Goal: Task Accomplishment & Management: Complete application form

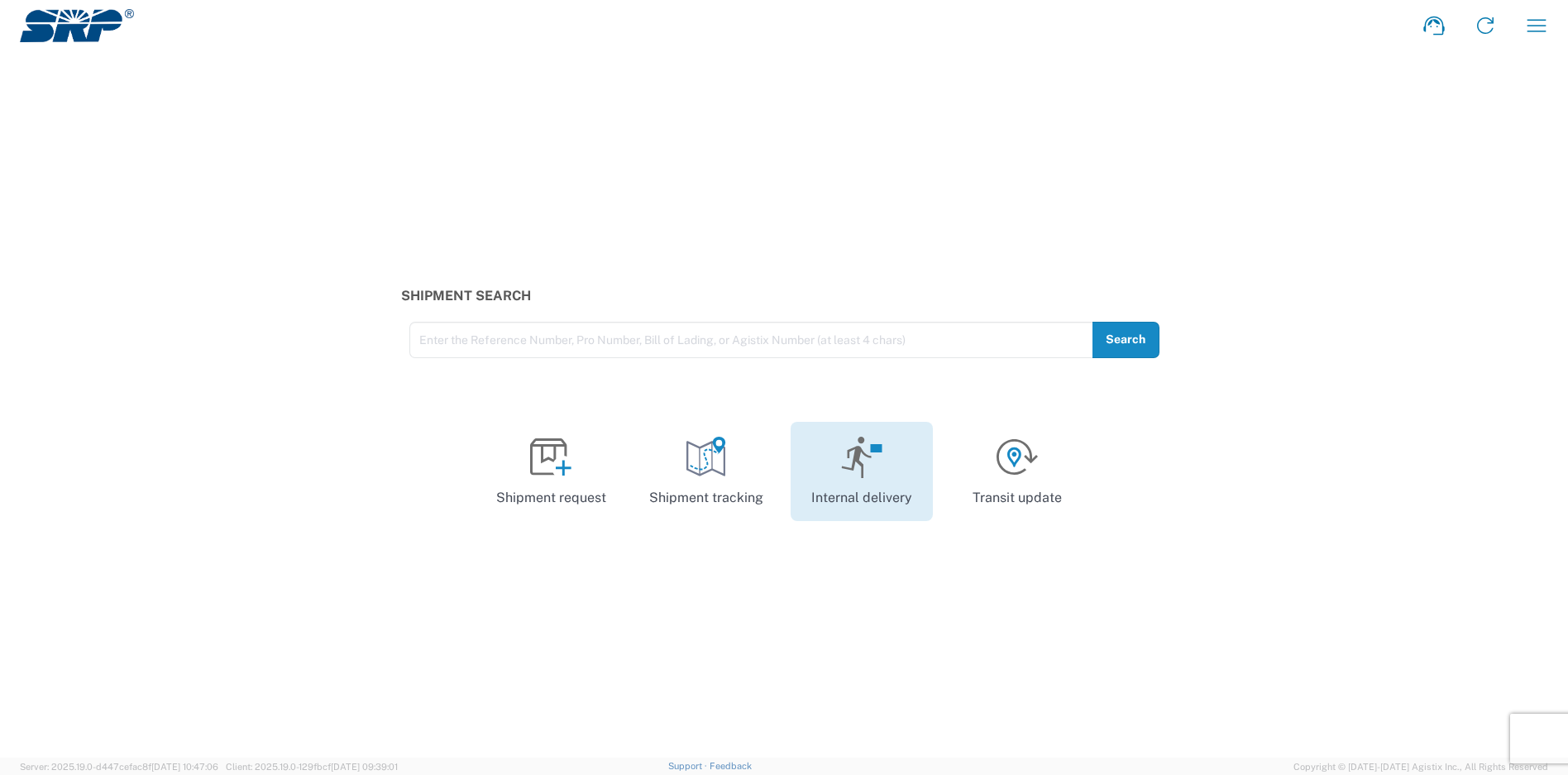
click at [885, 446] on link "Internal delivery" at bounding box center [862, 471] width 142 height 99
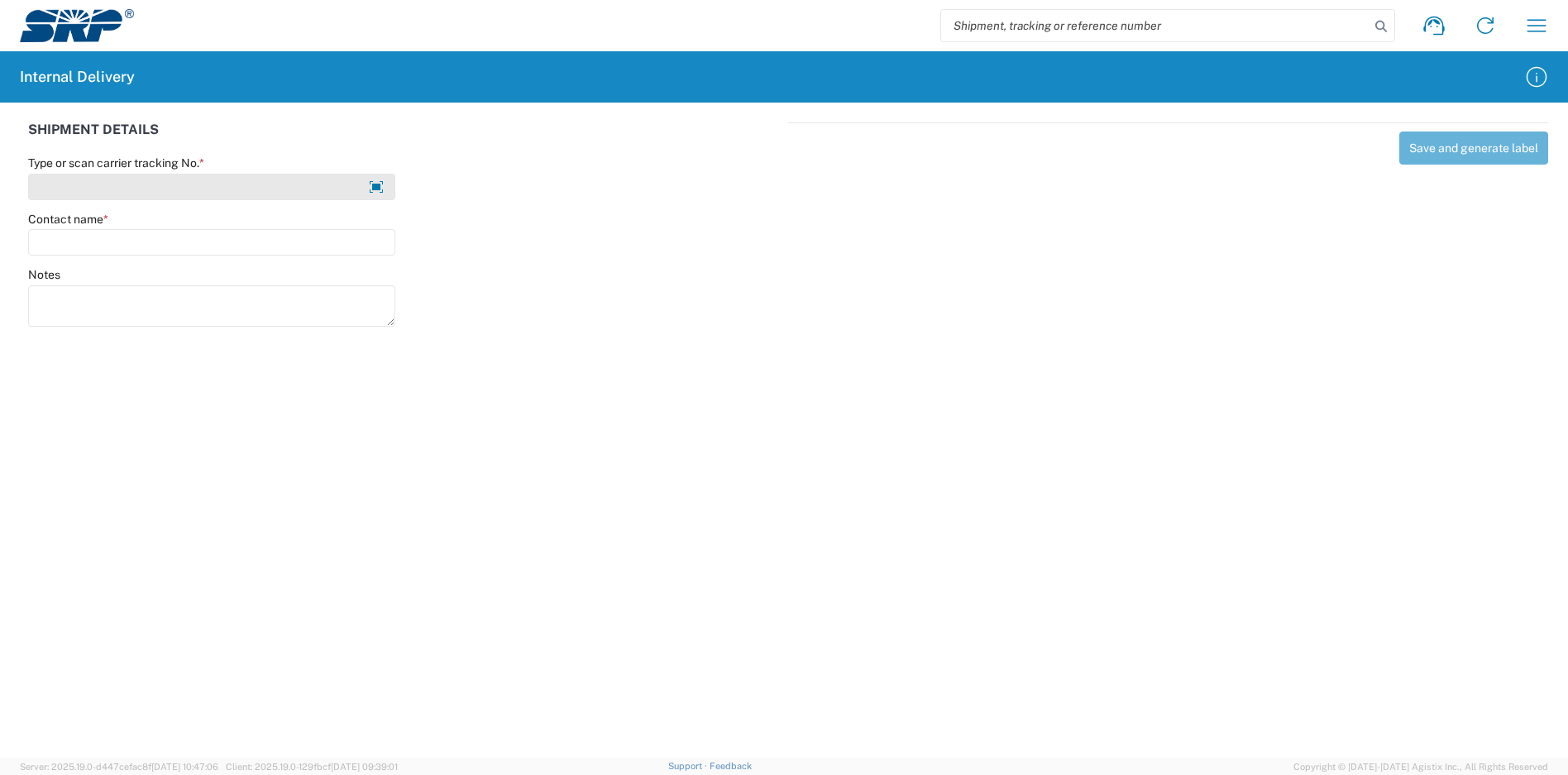
click at [181, 175] on input "Type or scan carrier tracking No. *" at bounding box center [212, 186] width 367 height 26
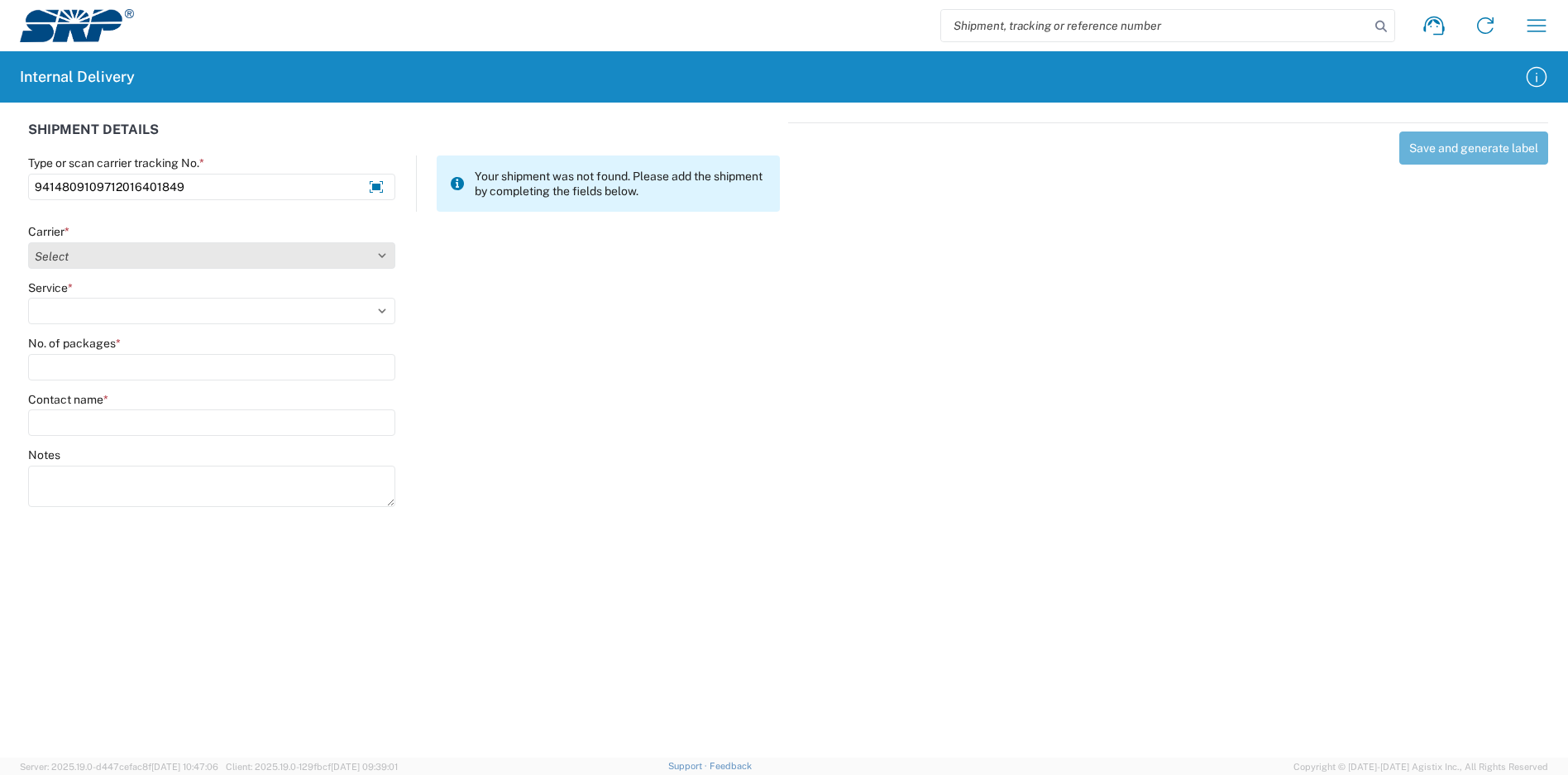
type input "9414809109712016401849"
click at [126, 264] on select "Select Amazon Logistics ATI Trucking BC Dimerco Logistics Empire Southwest FedE…" at bounding box center [212, 255] width 367 height 26
select select "137"
click at [28, 242] on select "Select Amazon Logistics ATI Trucking BC Dimerco Logistics Empire Southwest FedE…" at bounding box center [212, 255] width 367 height 26
click at [143, 308] on select "Select 3 - 5 Day Bound Printed Matter Express Mail Flat-Rate Envelope Express M…" at bounding box center [212, 310] width 367 height 26
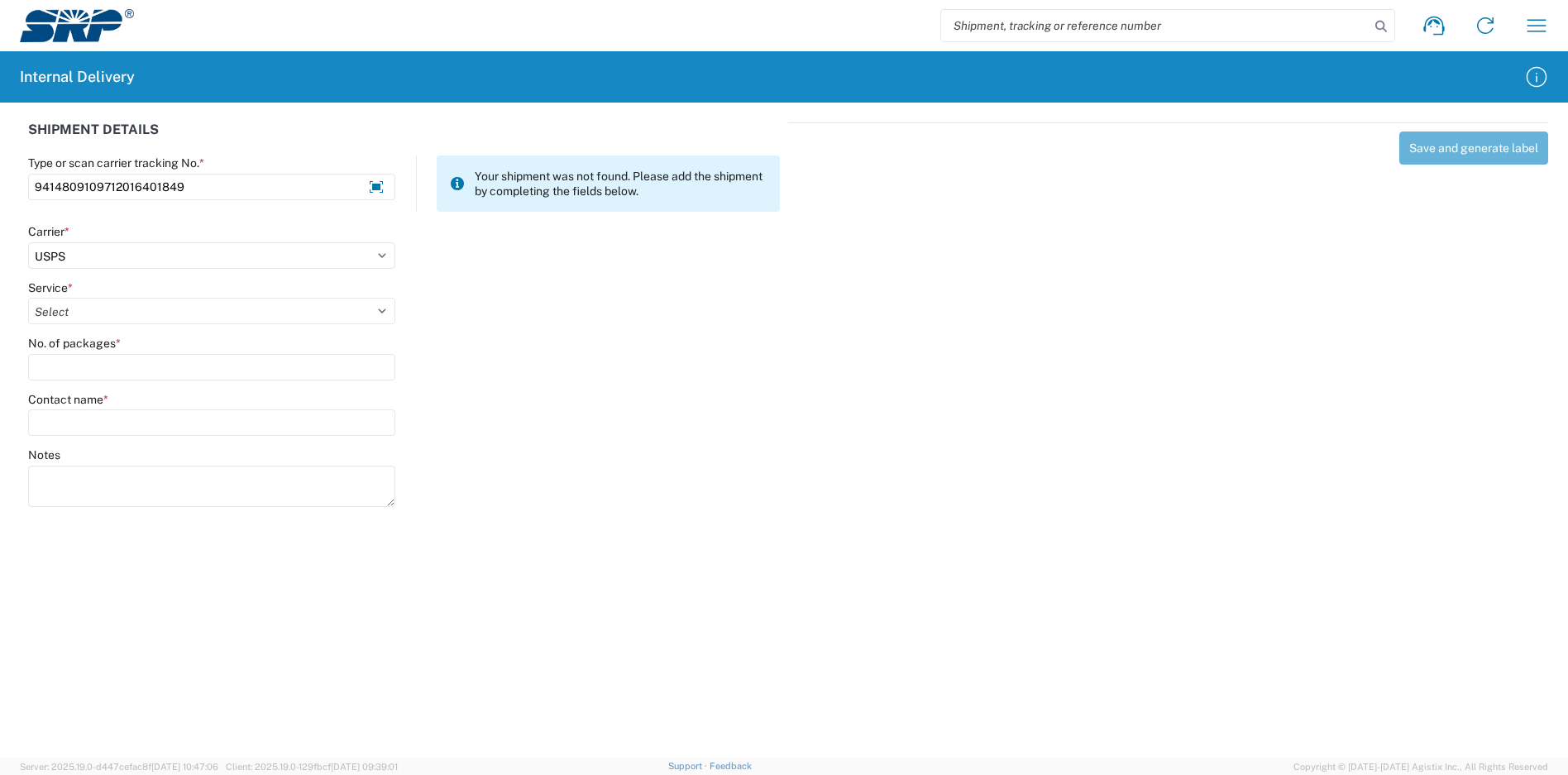
select select "17817"
click at [28, 297] on select "Select 3 - 5 Day Bound Printed Matter Express Mail Flat-Rate Envelope Express M…" at bounding box center [212, 310] width 367 height 26
click at [75, 366] on input "No. of packages *" at bounding box center [212, 367] width 367 height 26
type input "1"
click at [81, 426] on input "Contact name *" at bounding box center [212, 422] width 367 height 26
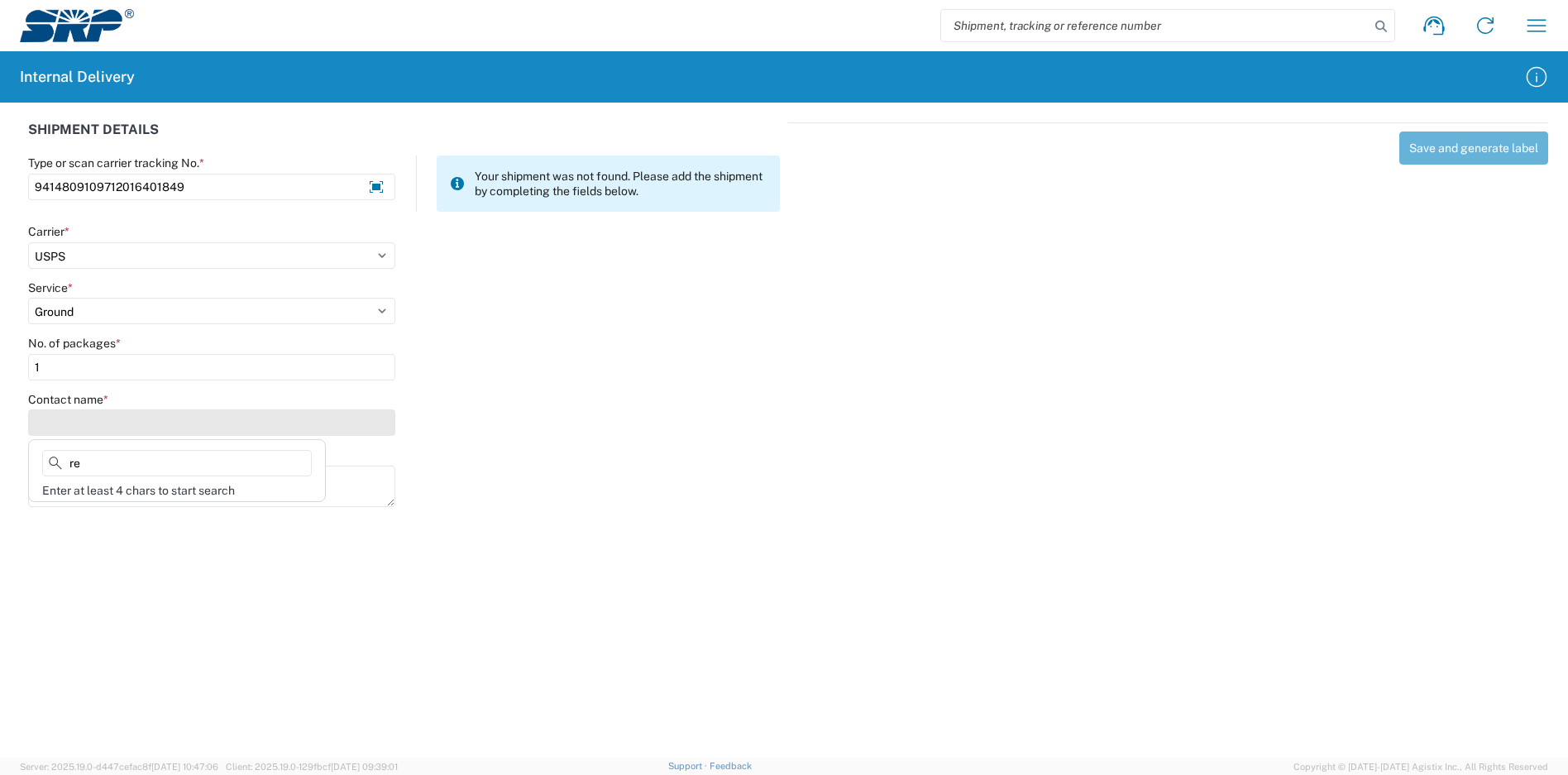
type input "r"
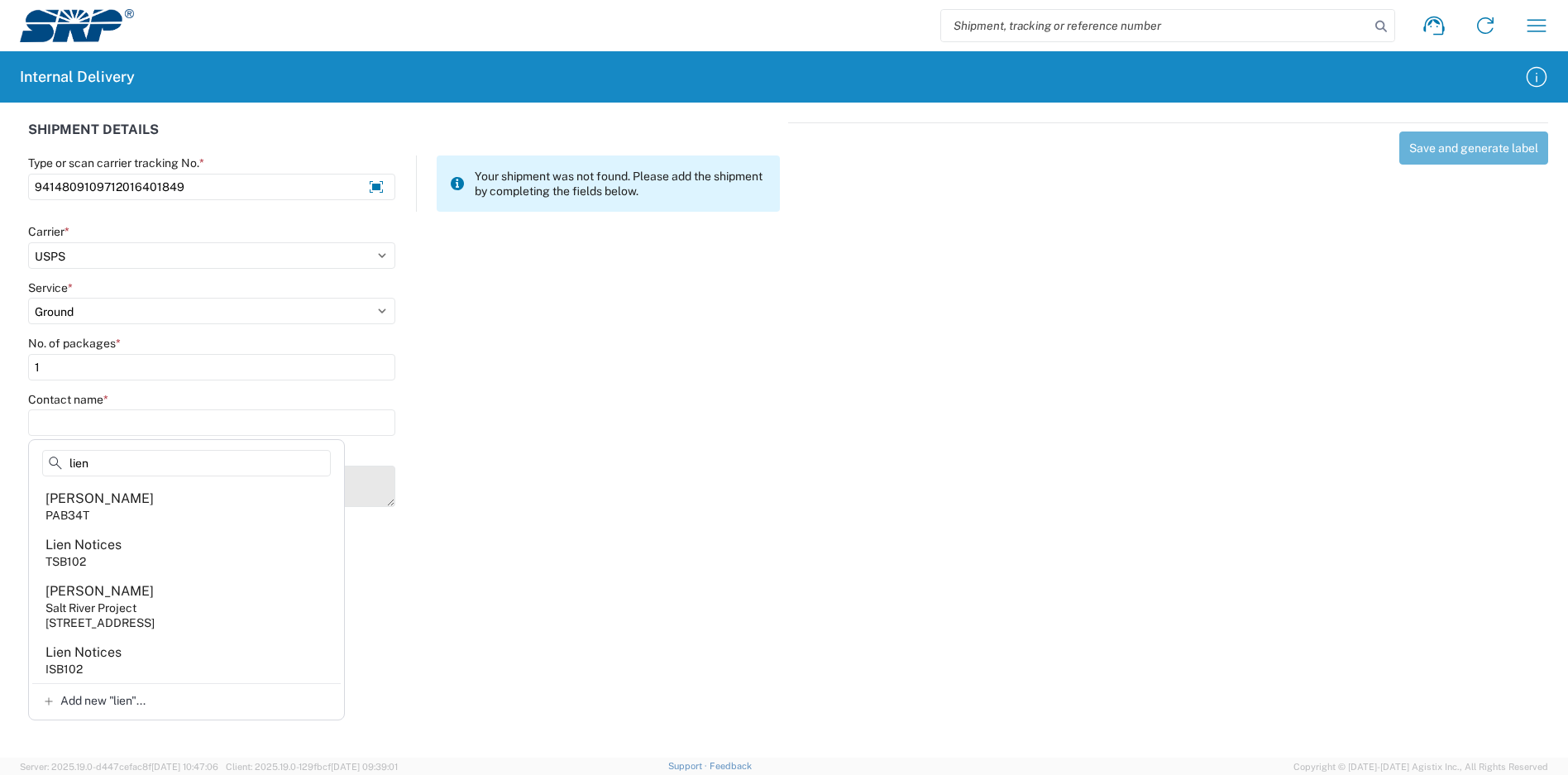
type input "lien"
click at [147, 545] on agx-address-suggestion-item "Lien Notices TSB102" at bounding box center [186, 552] width 308 height 46
type input "Lien Notices"
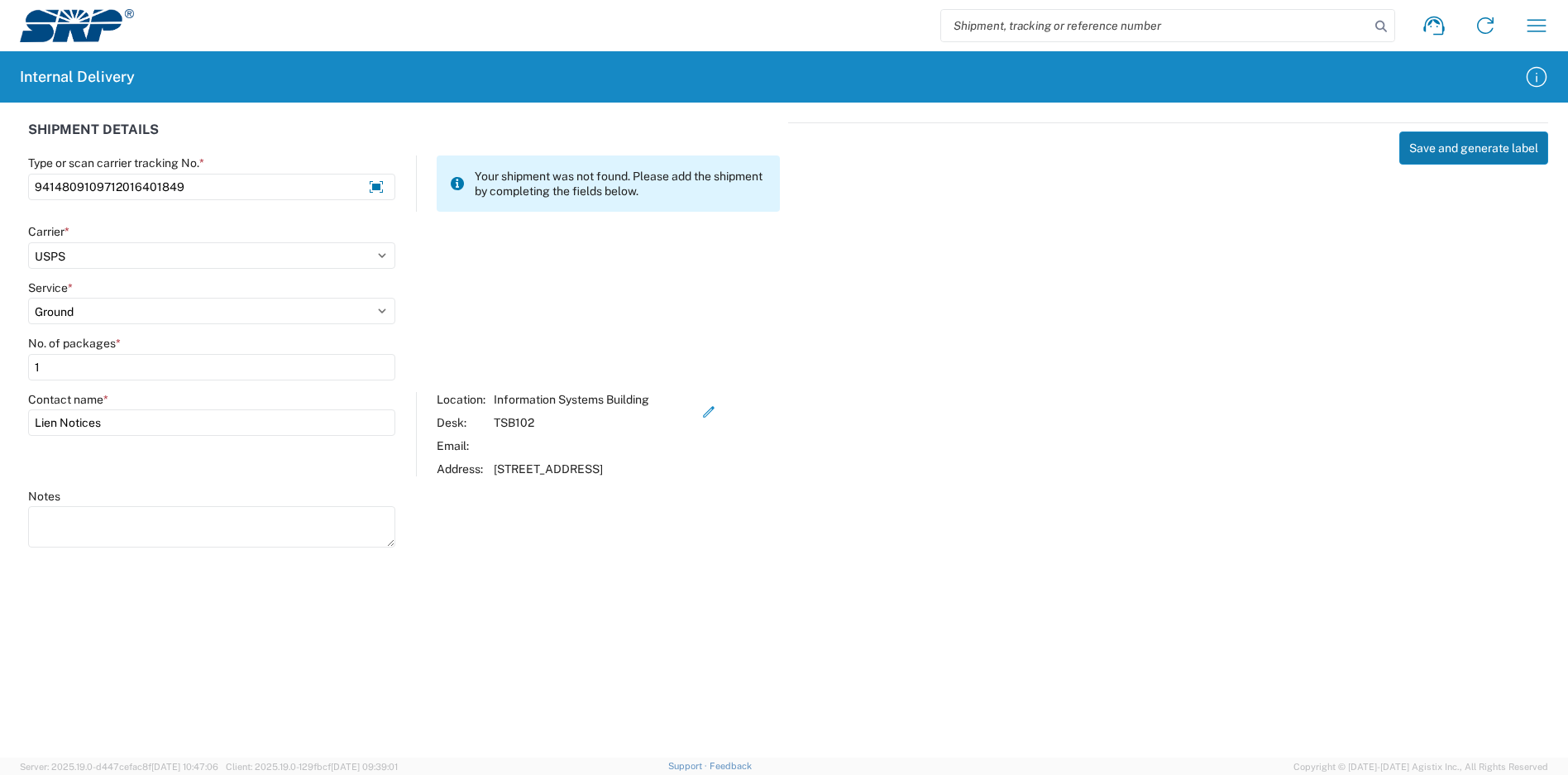
click at [1460, 143] on button "Save and generate label" at bounding box center [1474, 148] width 149 height 33
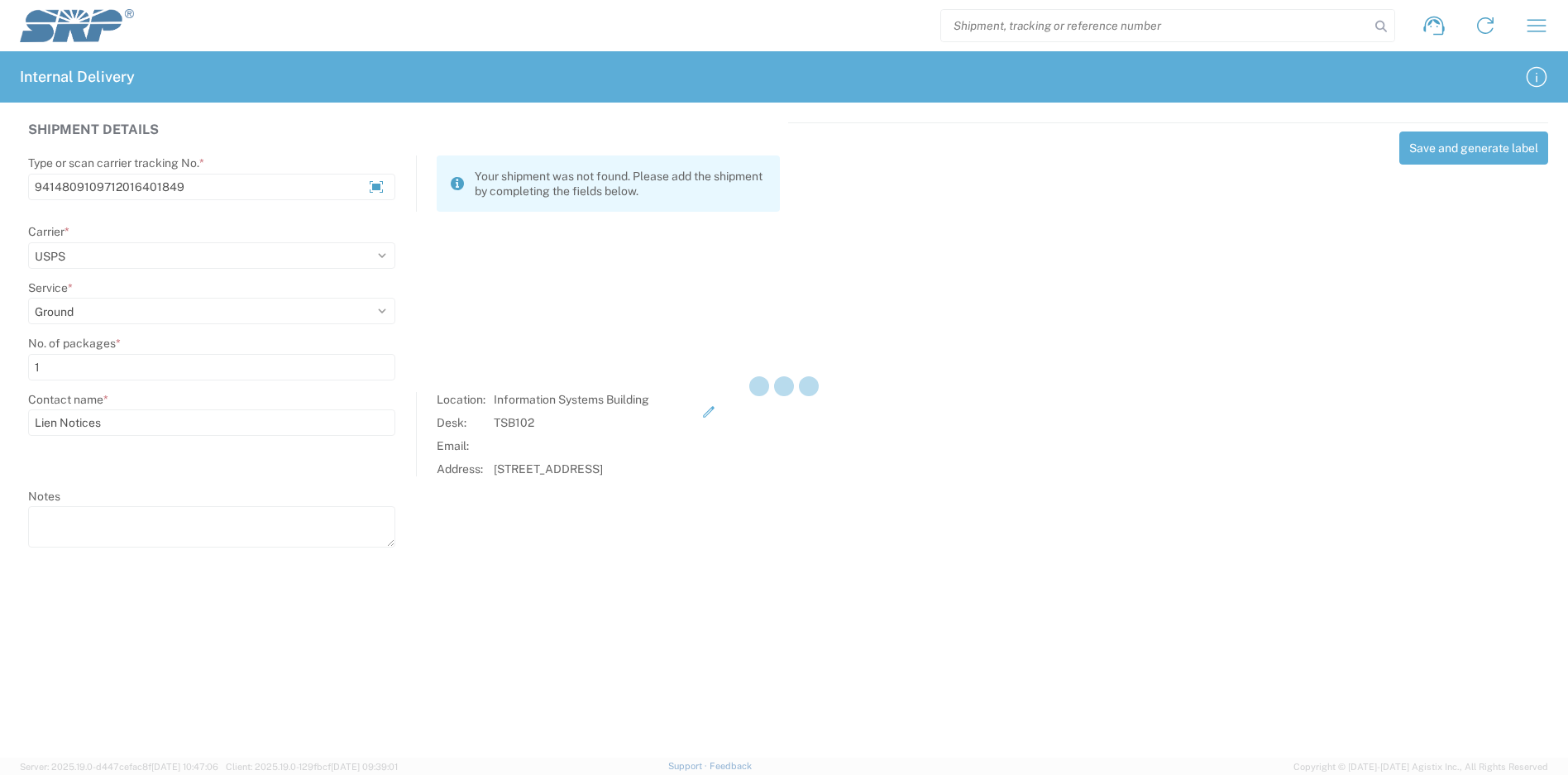
select select
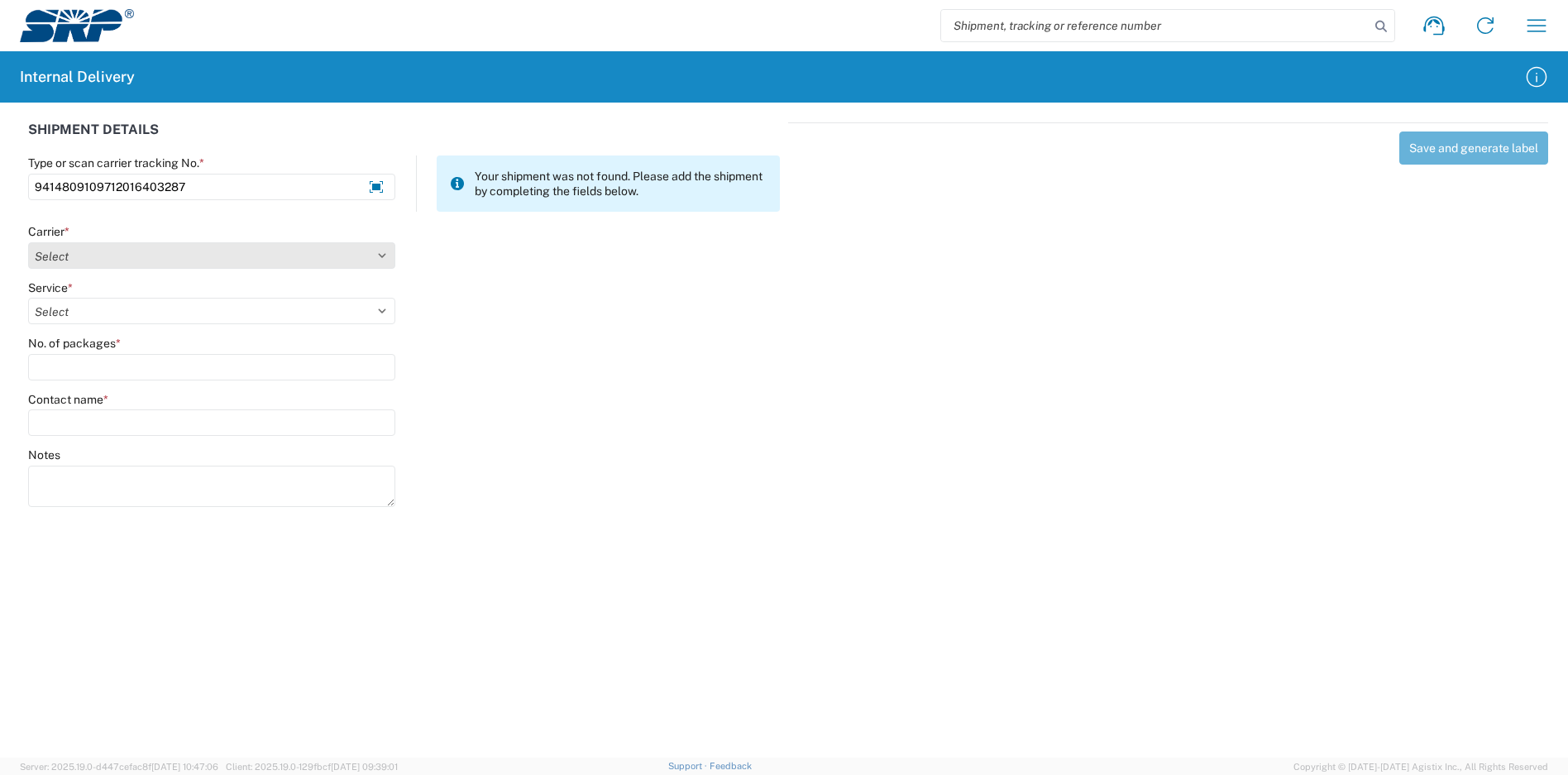
type input "9414809109712016403287"
click at [130, 258] on select "Select Amazon Logistics ATI Trucking BC Dimerco Logistics Empire Southwest FedE…" at bounding box center [212, 255] width 367 height 26
select select "137"
click at [28, 242] on select "Select Amazon Logistics ATI Trucking BC Dimerco Logistics Empire Southwest FedE…" at bounding box center [212, 255] width 367 height 26
click at [115, 316] on select "Select 3 - 5 Day Bound Printed Matter Express Mail Flat-Rate Envelope Express M…" at bounding box center [212, 310] width 367 height 26
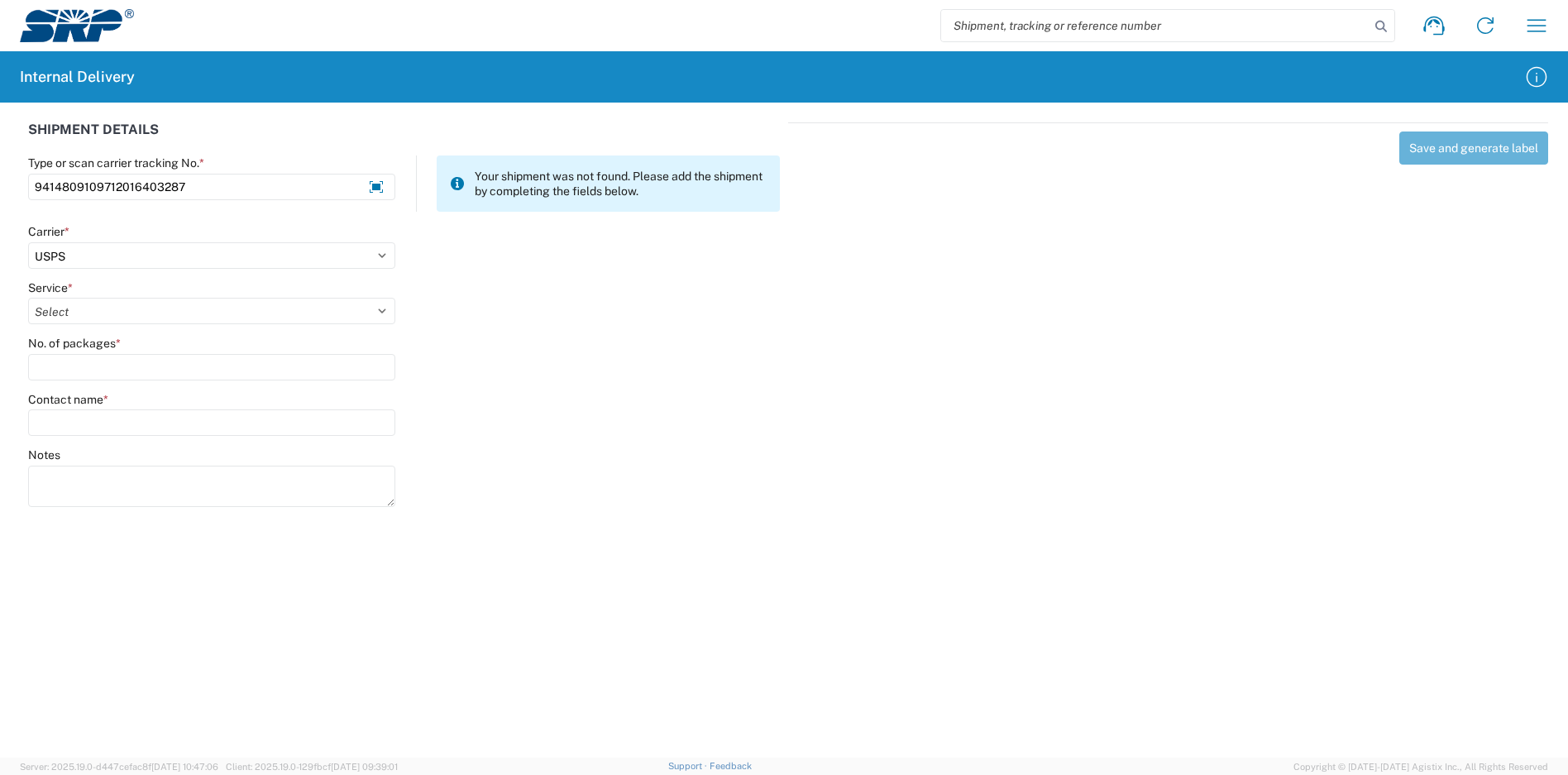
select select "17817"
click at [28, 297] on select "Select 3 - 5 Day Bound Printed Matter Express Mail Flat-Rate Envelope Express M…" at bounding box center [212, 310] width 367 height 26
drag, startPoint x: 92, startPoint y: 378, endPoint x: 97, endPoint y: 371, distance: 8.6
click at [95, 375] on input "No. of packages *" at bounding box center [212, 367] width 367 height 26
type input "1"
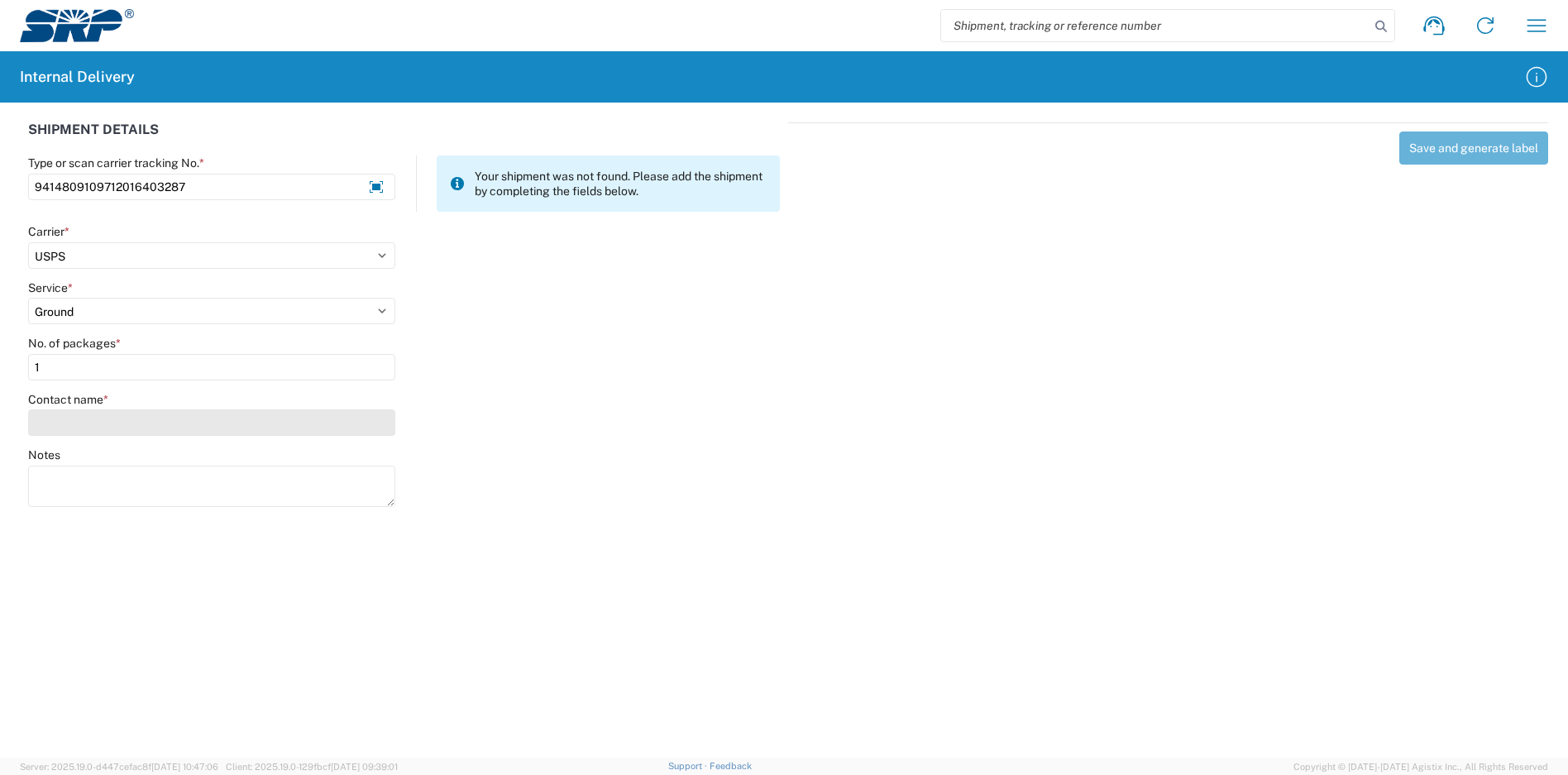
click at [96, 434] on input "Contact name *" at bounding box center [212, 422] width 367 height 26
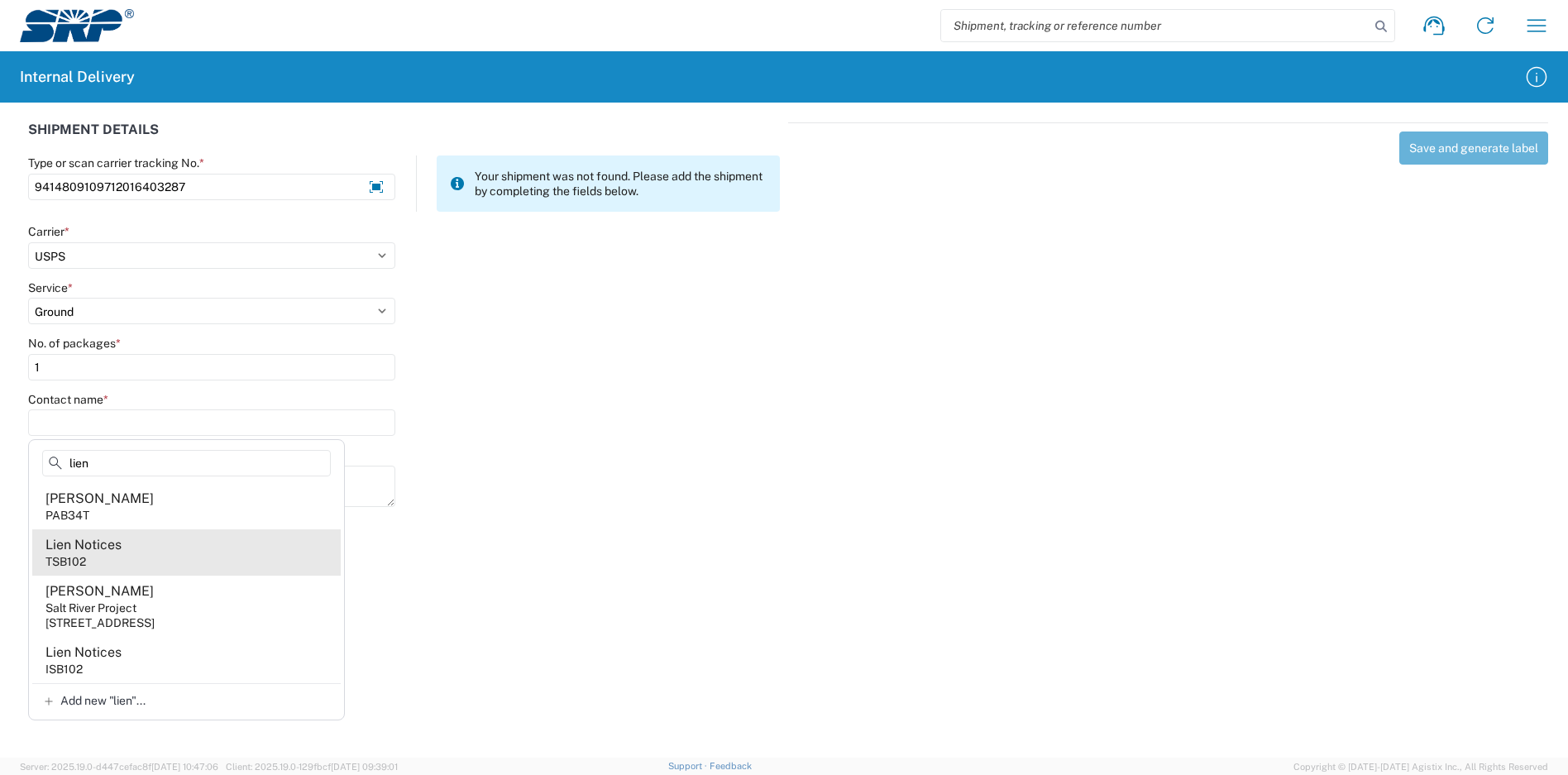
type input "lien"
click at [136, 555] on agx-address-suggestion-item "Lien Notices TSB102" at bounding box center [186, 552] width 308 height 46
type input "Lien Notices"
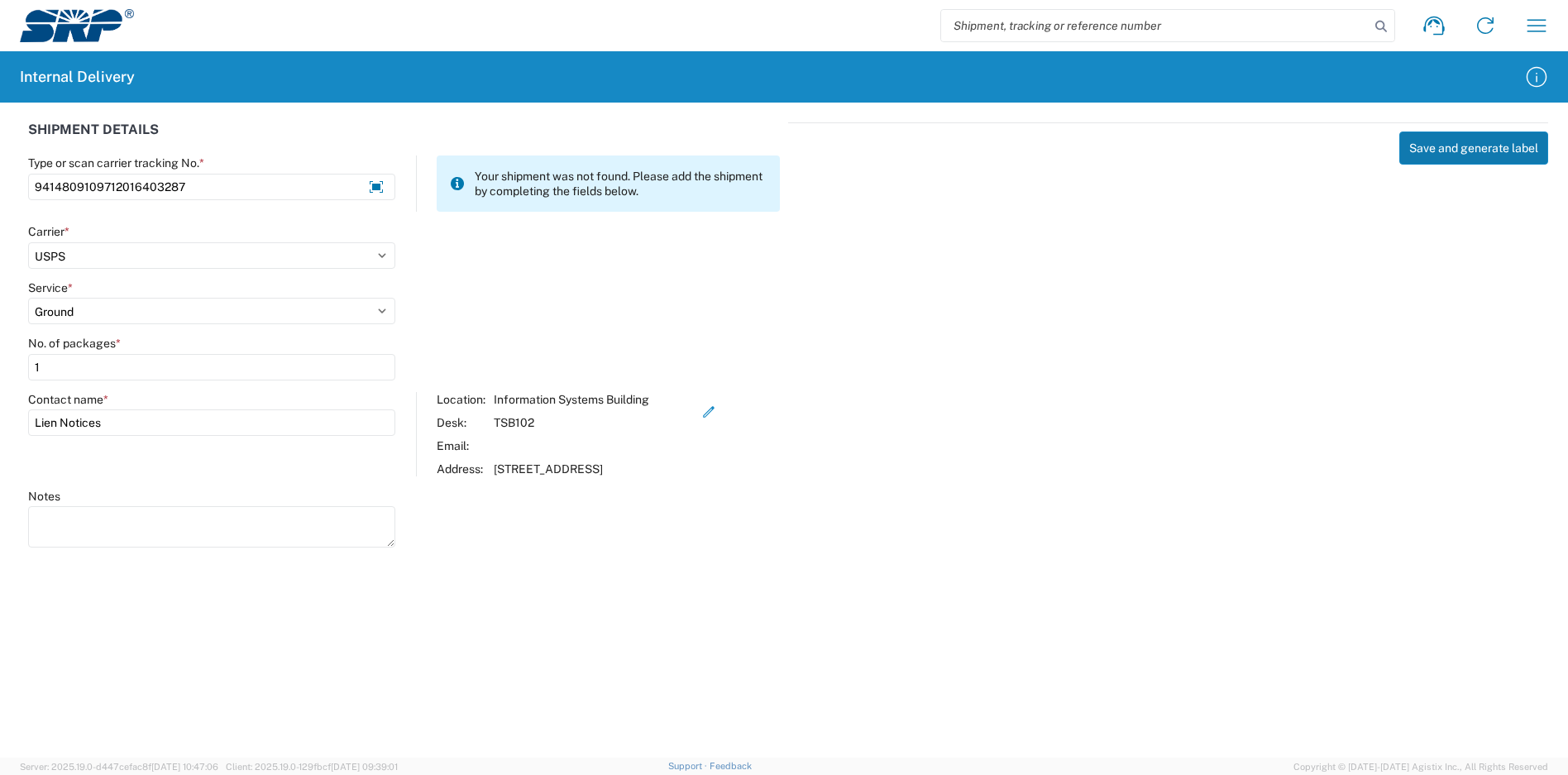
click at [1431, 142] on button "Save and generate label" at bounding box center [1474, 148] width 149 height 33
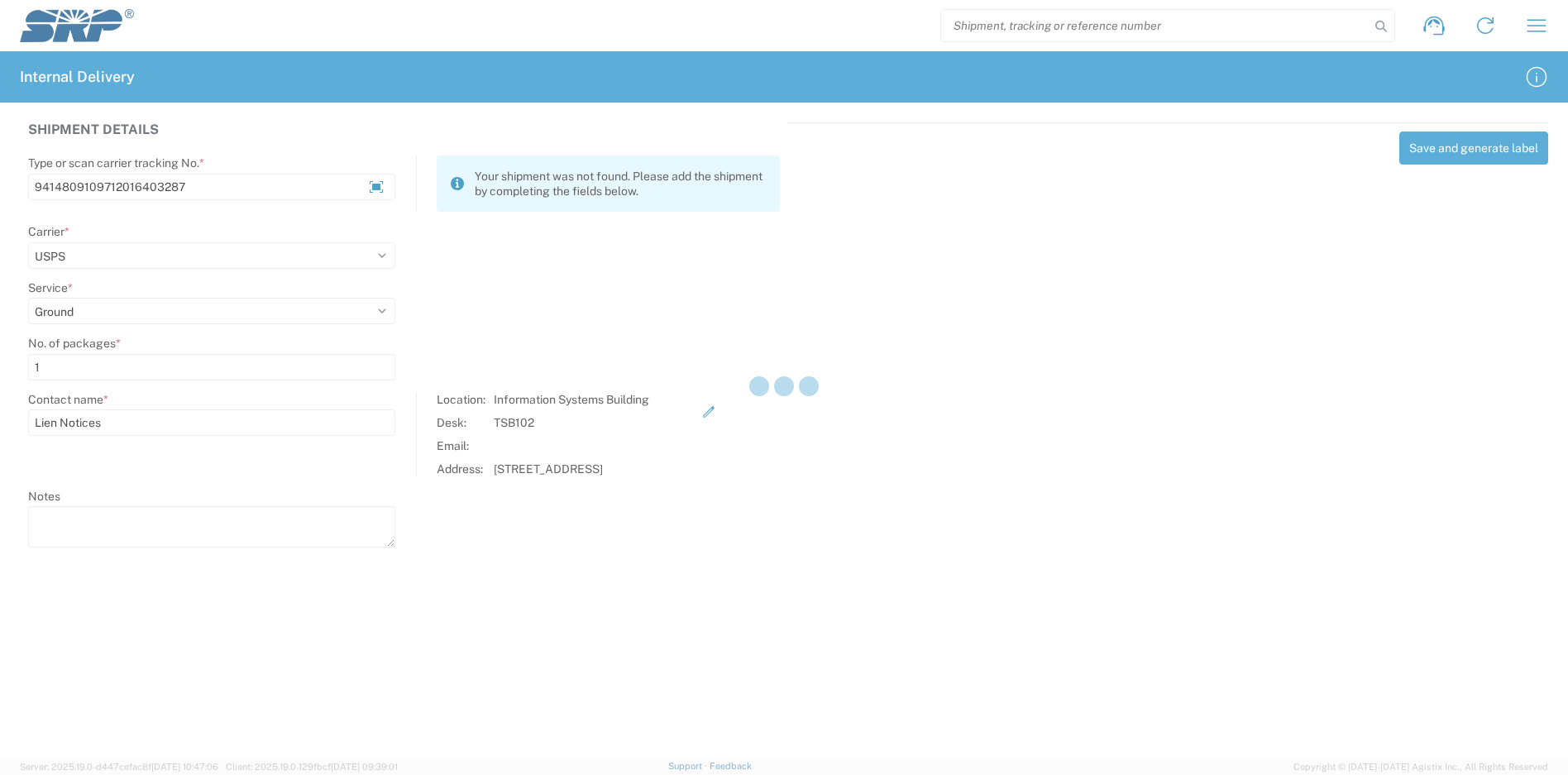
select select
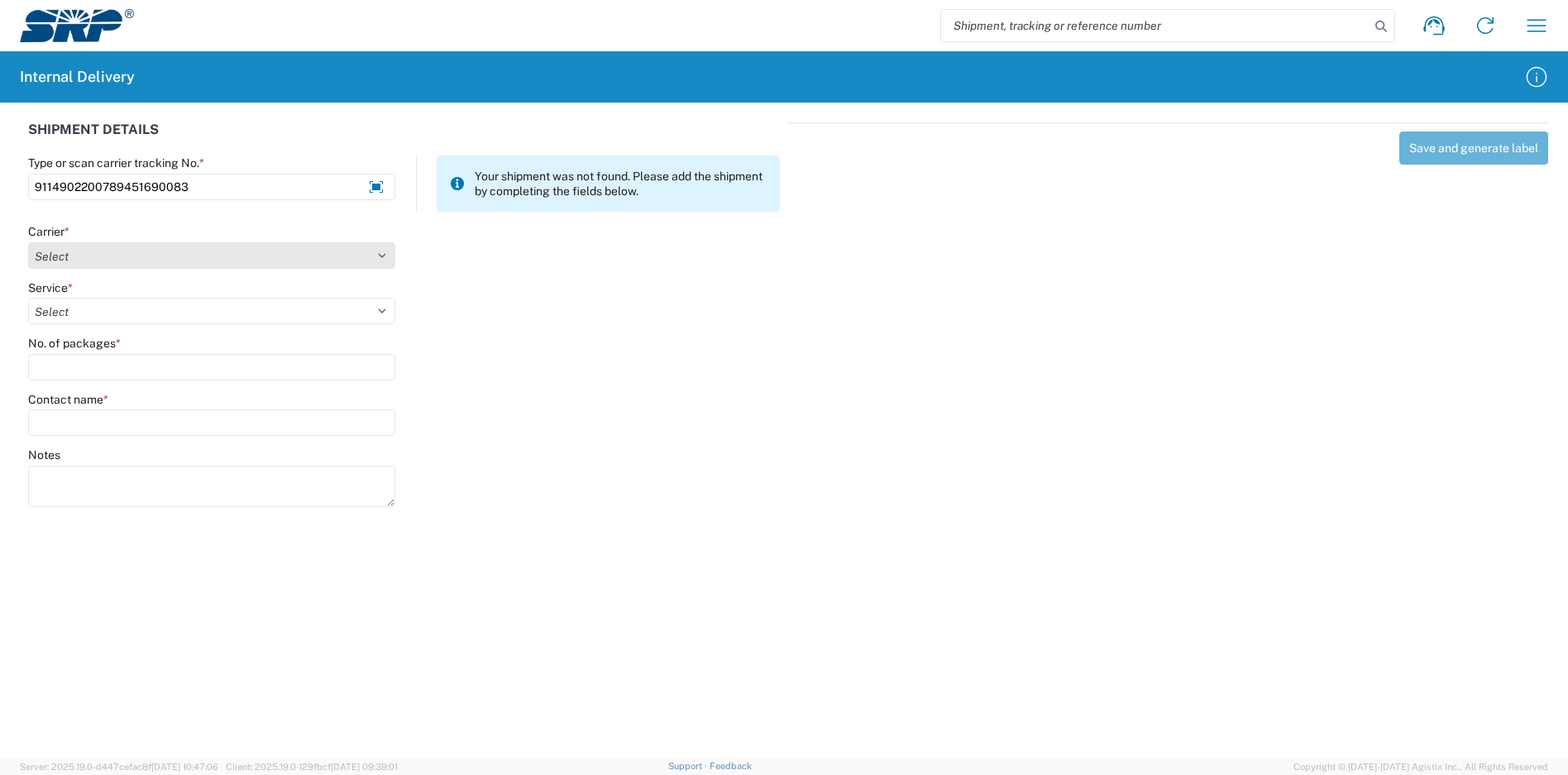
type input "9114902200789451690083"
click at [191, 245] on select "Select Amazon Logistics ATI Trucking BC Dimerco Logistics Empire Southwest FedE…" at bounding box center [212, 255] width 367 height 26
select select "137"
click at [28, 242] on select "Select Amazon Logistics ATI Trucking BC Dimerco Logistics Empire Southwest FedE…" at bounding box center [212, 255] width 367 height 26
click at [81, 304] on select "Select 3 - 5 Day Bound Printed Matter Express Mail Flat-Rate Envelope Express M…" at bounding box center [212, 310] width 367 height 26
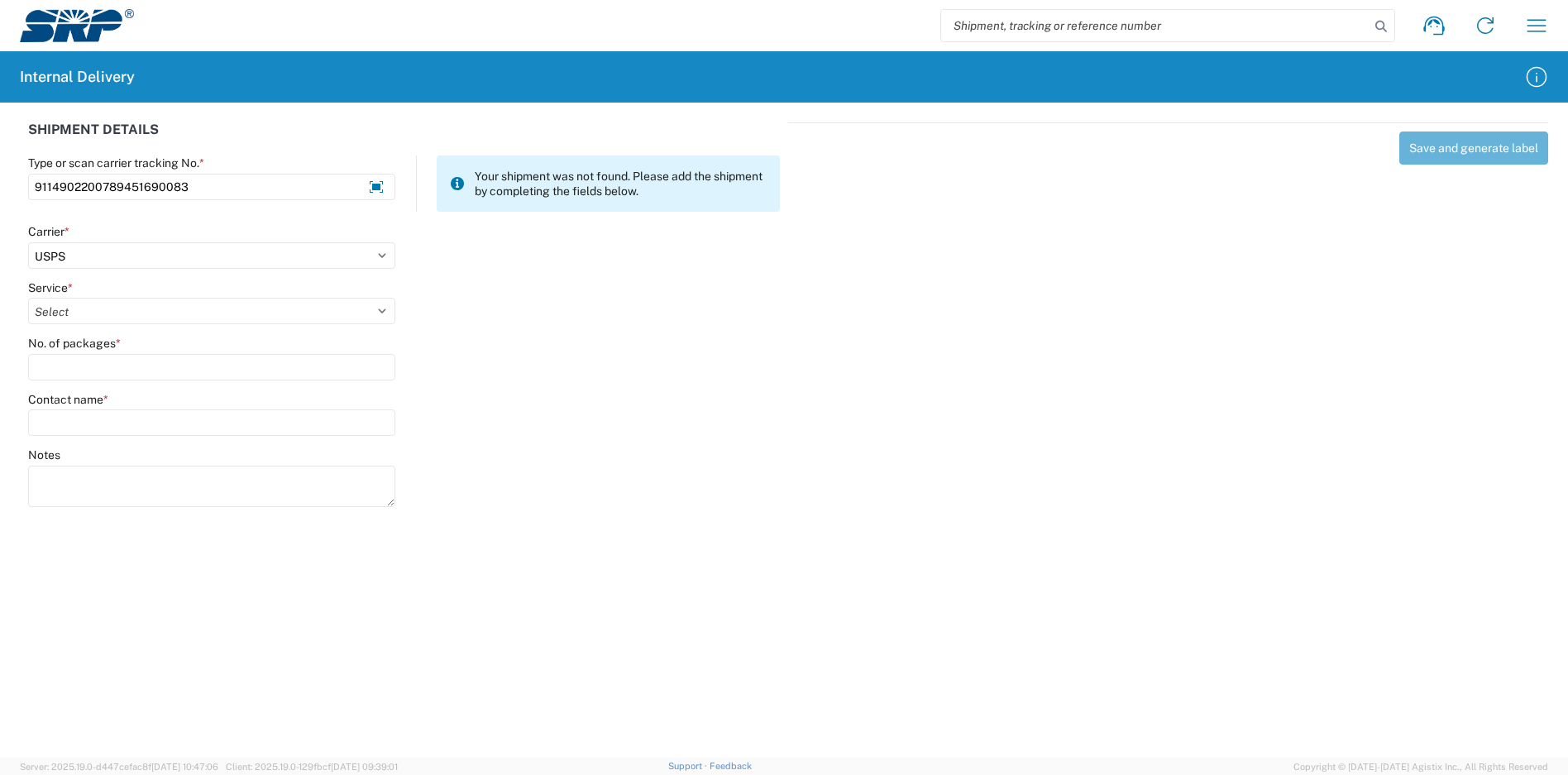
click at [73, 727] on agx-forms-host "Shipment request Shipment tracking Internal delivery Transit update My profile …" at bounding box center [784, 388] width 1568 height 775
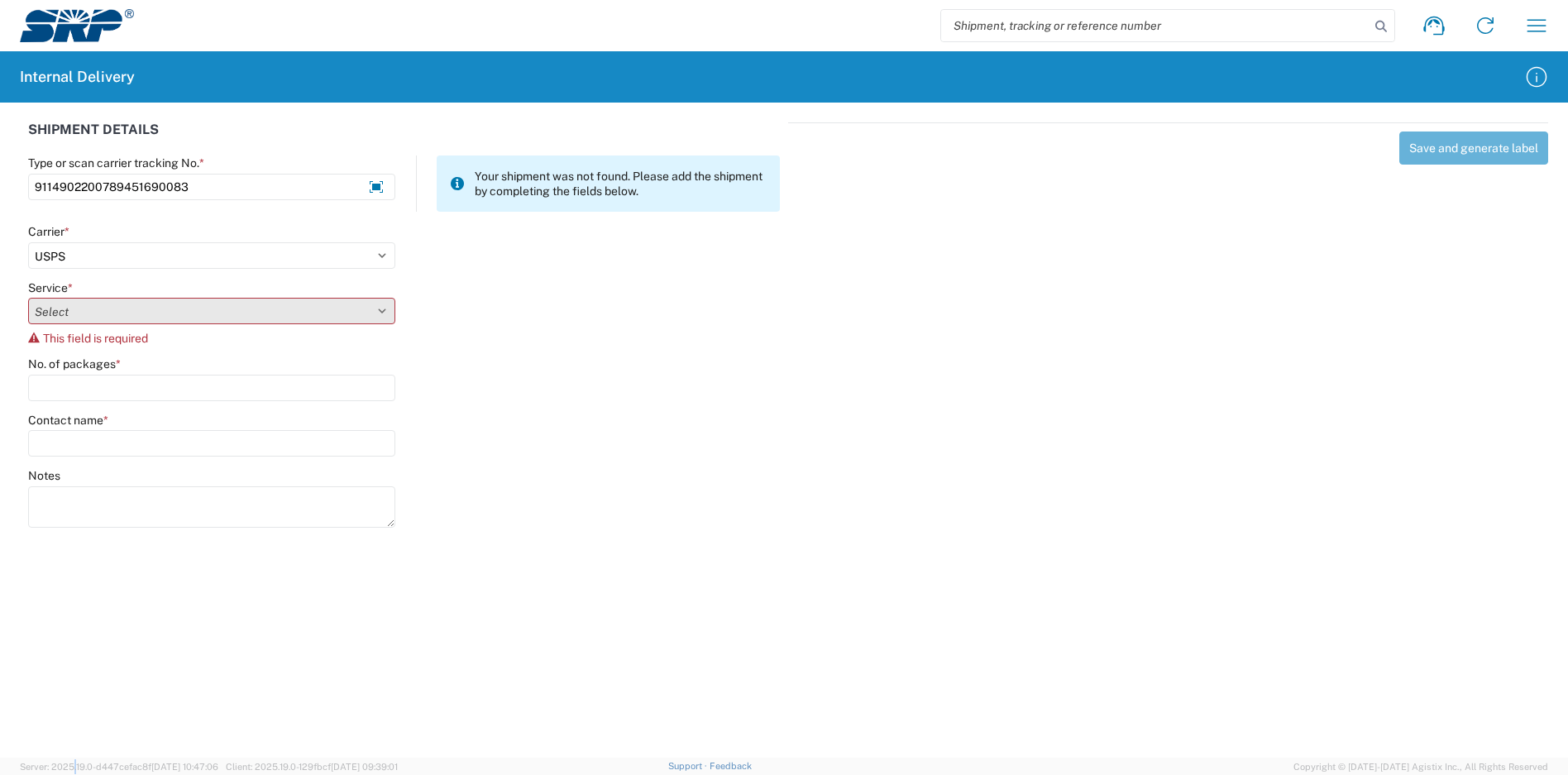
click at [131, 304] on select "Select 3 - 5 Day Bound Printed Matter Express Mail Flat-Rate Envelope Express M…" at bounding box center [212, 310] width 367 height 26
select select "17817"
click at [28, 297] on select "Select 3 - 5 Day Bound Printed Matter Express Mail Flat-Rate Envelope Express M…" at bounding box center [212, 310] width 367 height 26
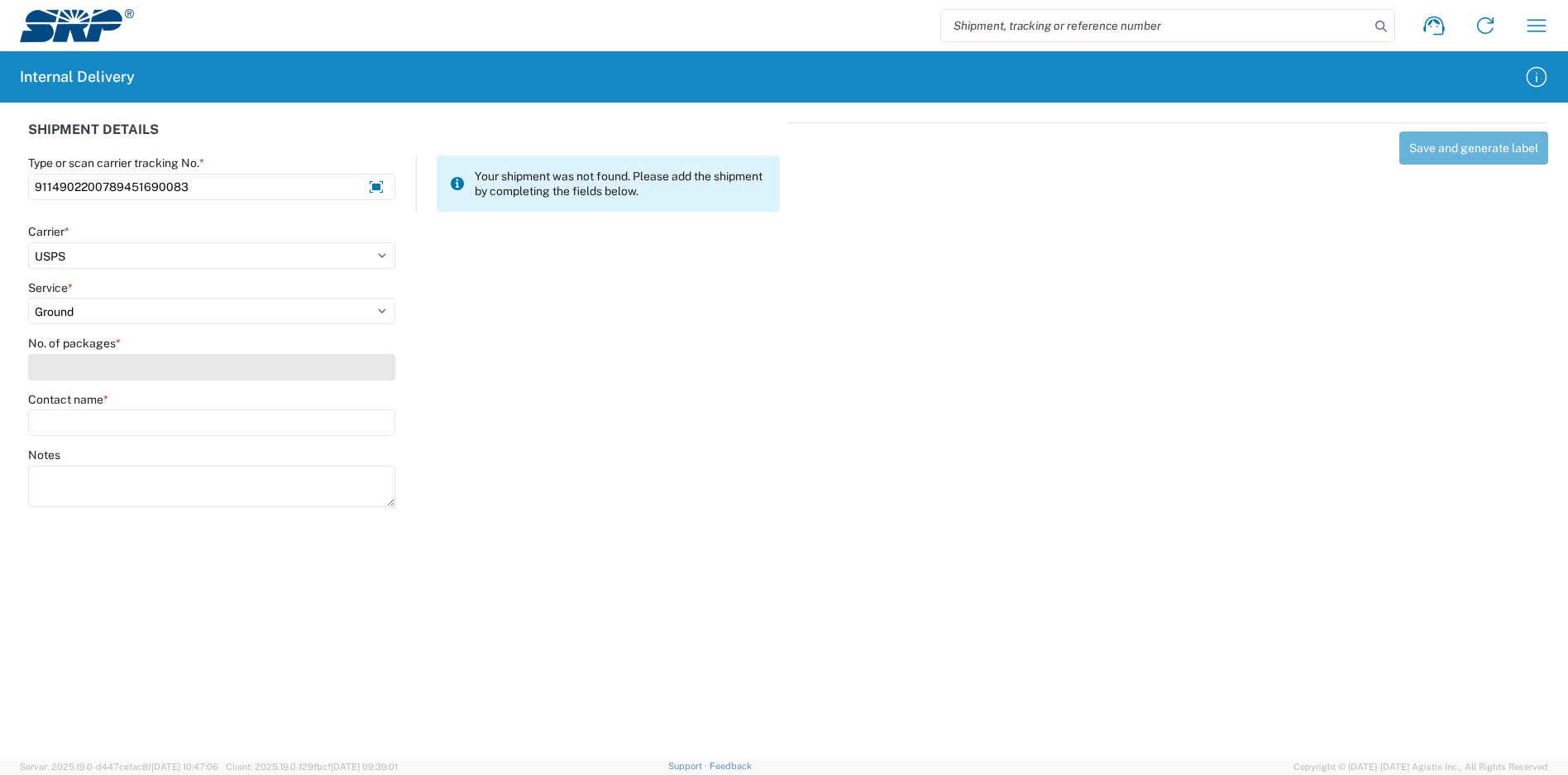
click at [109, 370] on input "No. of packages *" at bounding box center [212, 367] width 367 height 26
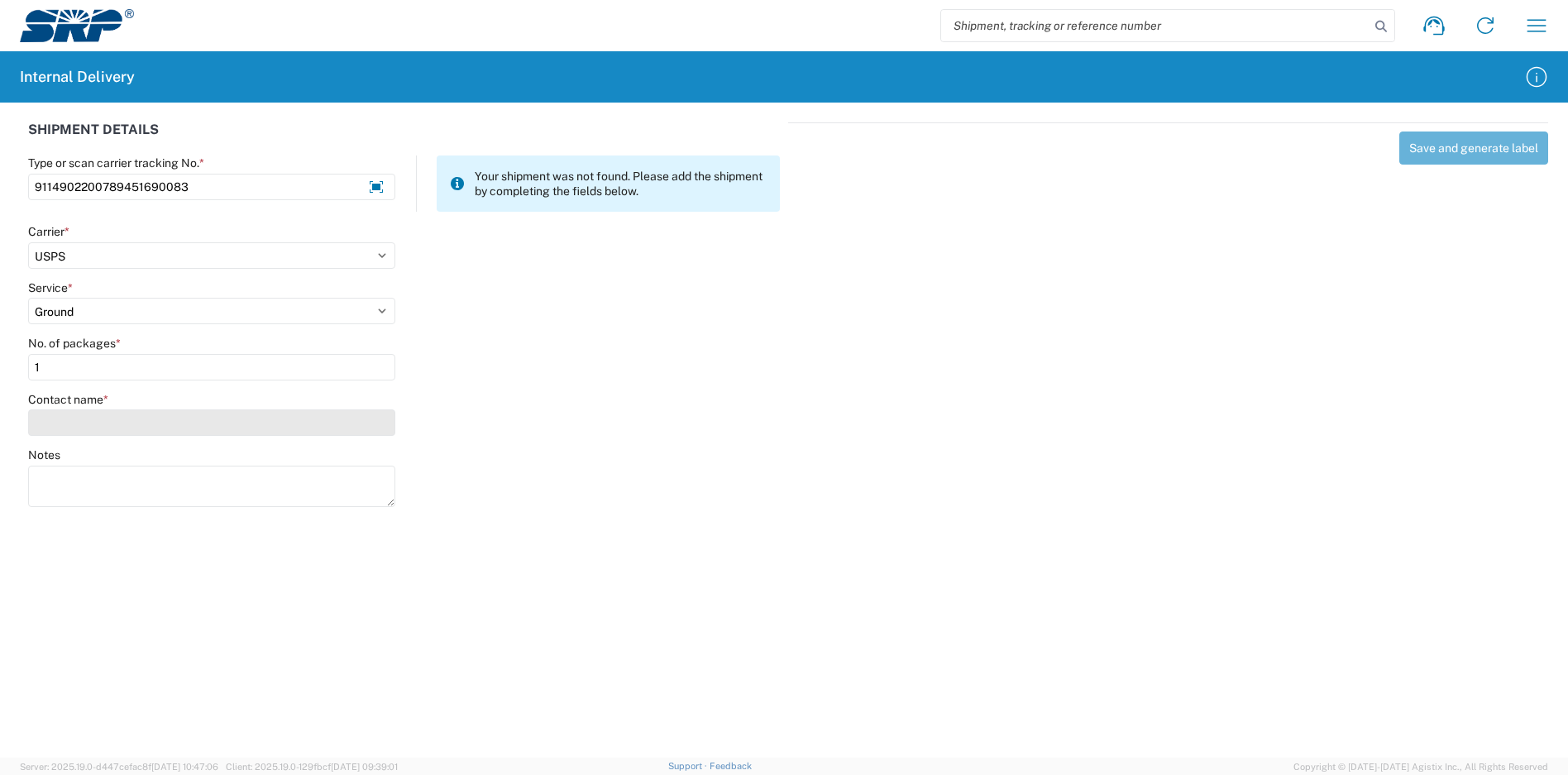
type input "1"
click at [128, 417] on input "Contact name *" at bounding box center [212, 422] width 367 height 26
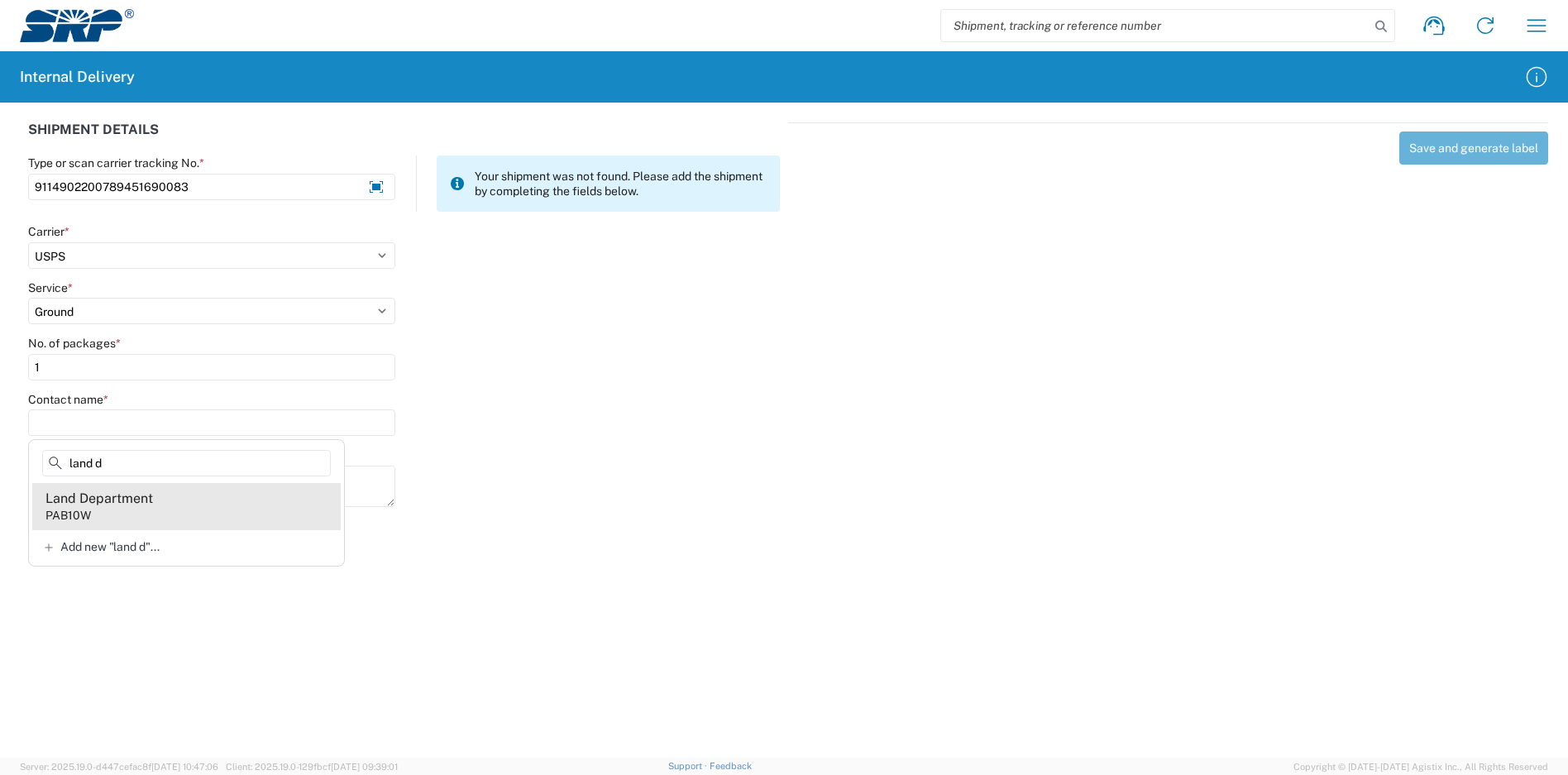
type input "land d"
click at [113, 506] on div "Land Department" at bounding box center [99, 498] width 108 height 19
type input "Land Department"
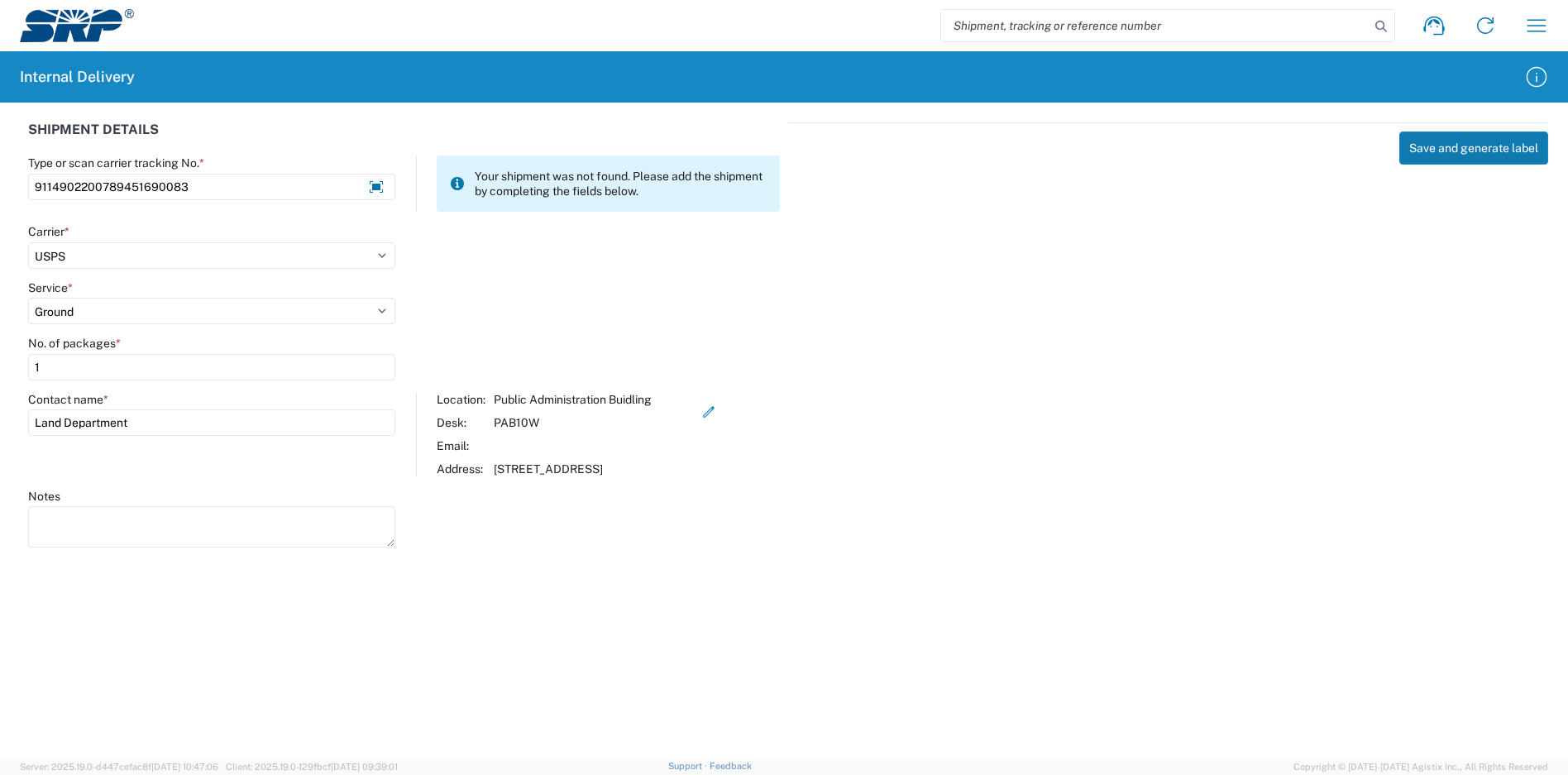
click at [1421, 141] on button "Save and generate label" at bounding box center [1474, 148] width 149 height 33
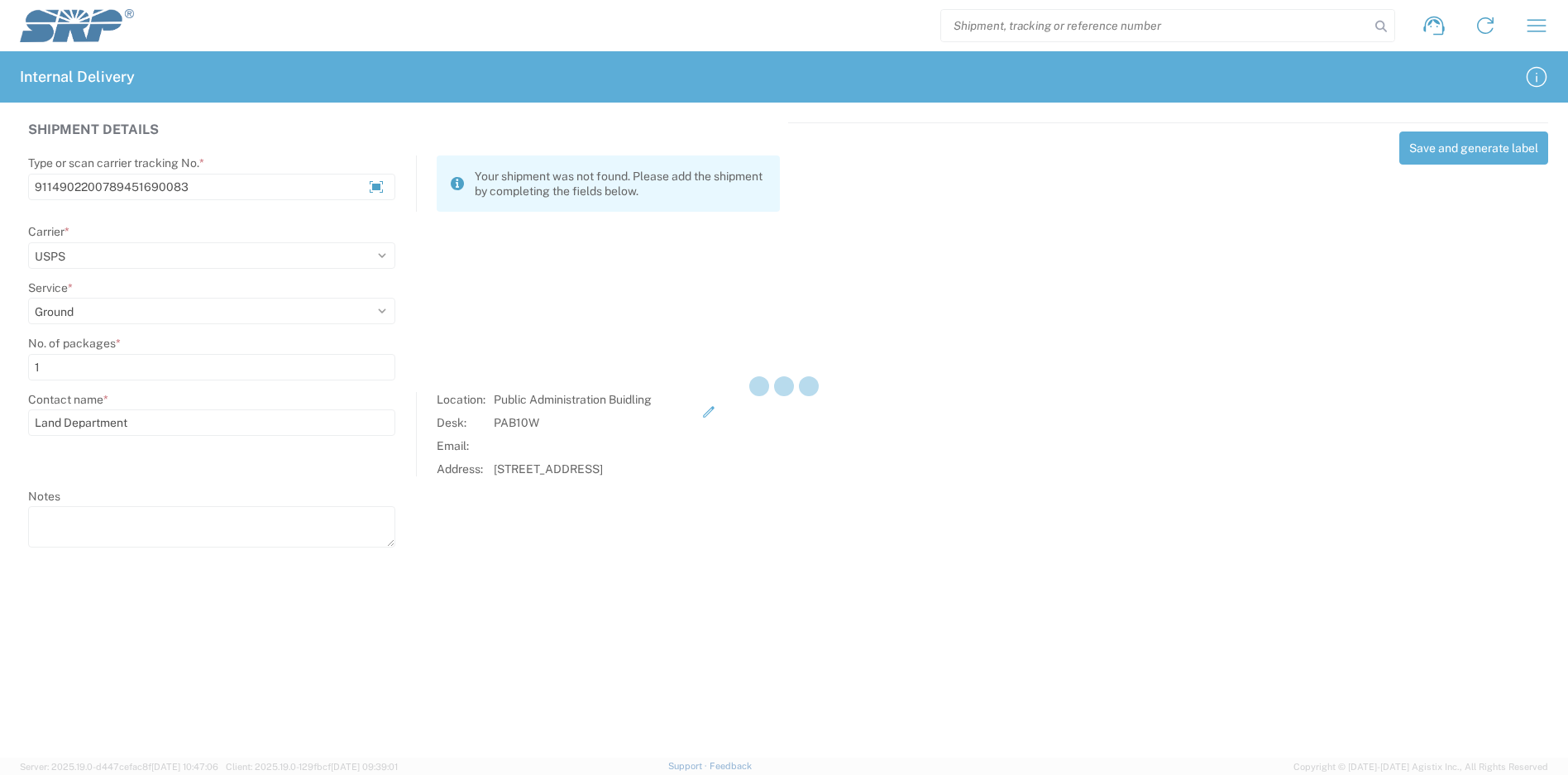
select select
